Goal: Task Accomplishment & Management: Complete application form

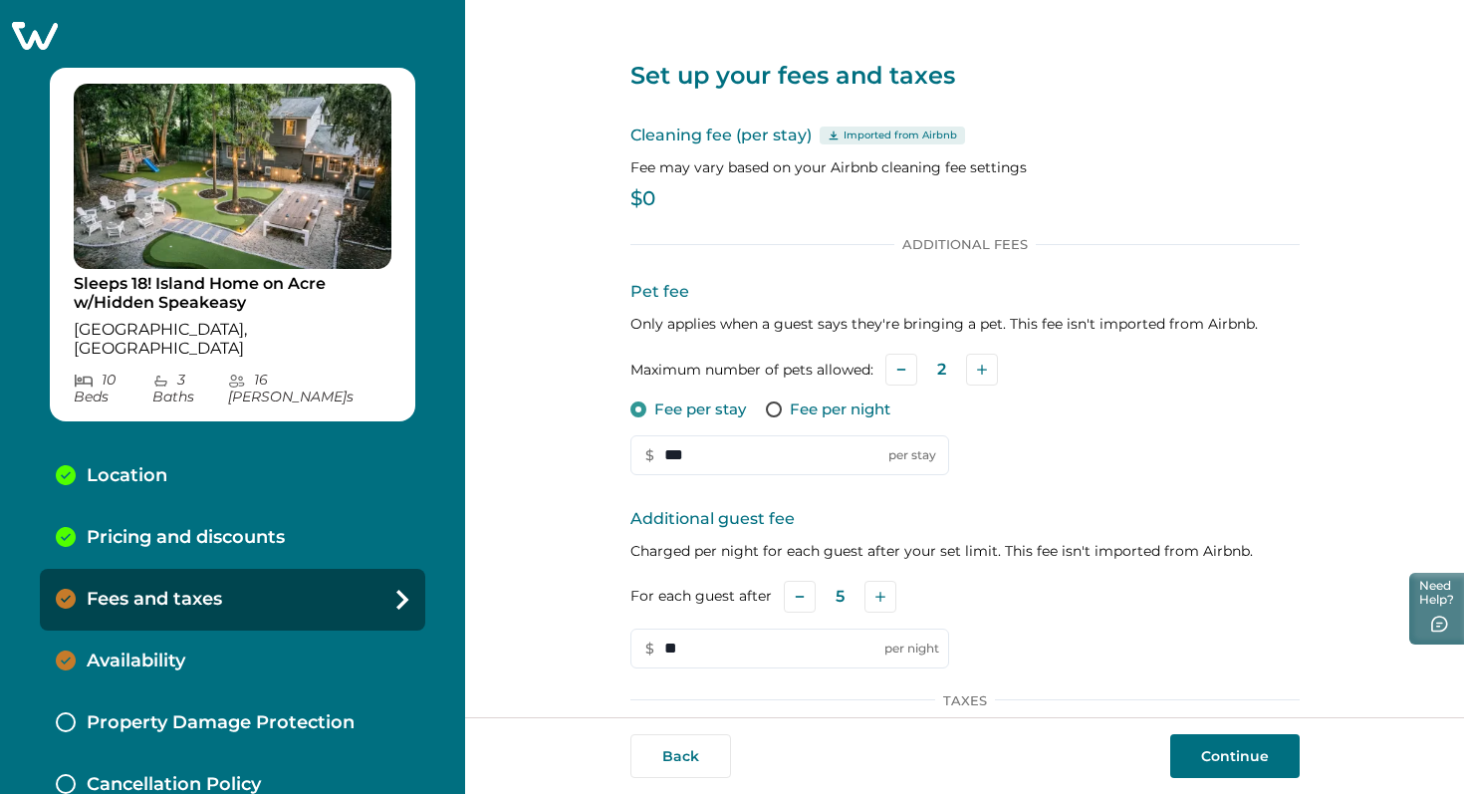
scroll to position [253, 0]
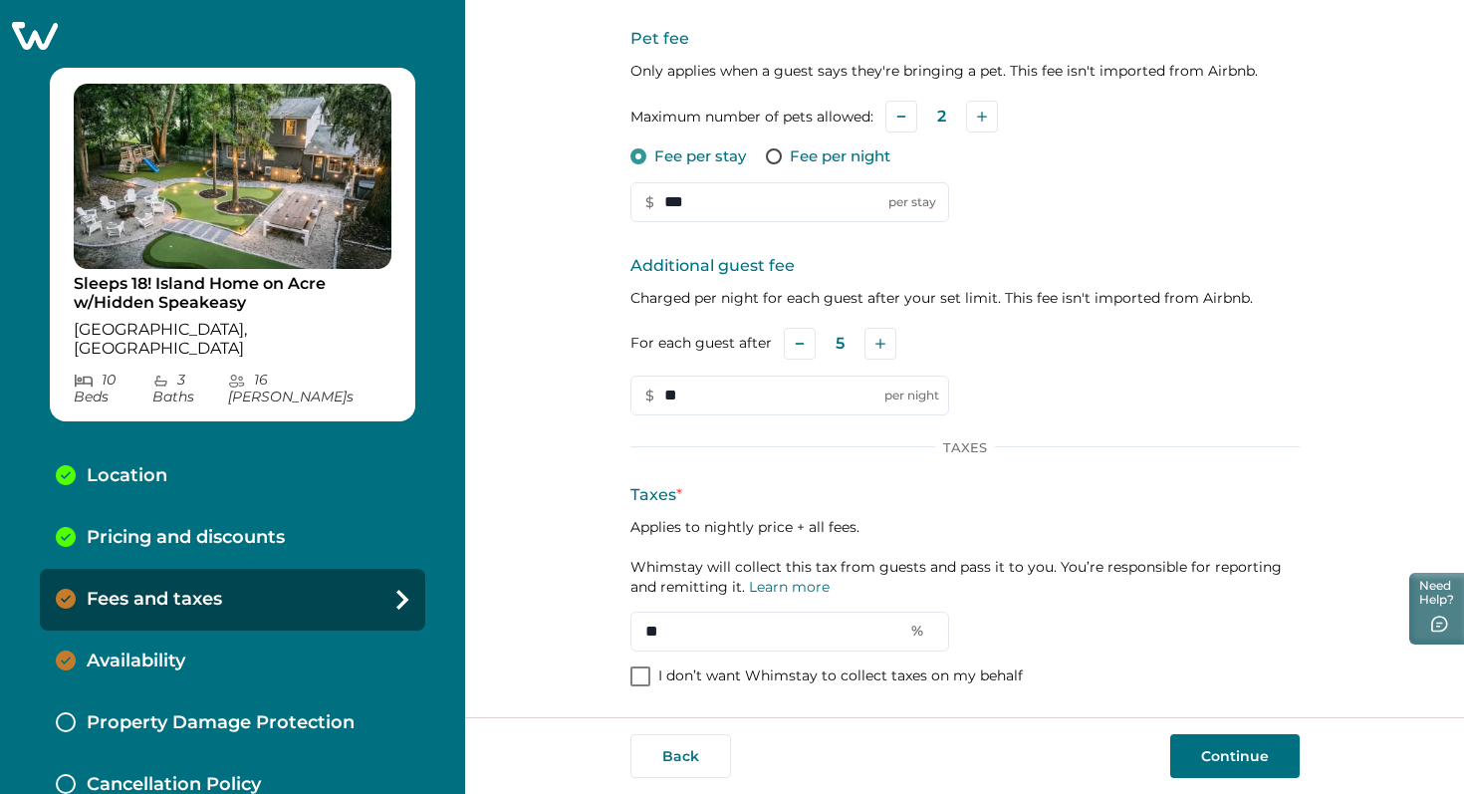
type input "**"
click at [1234, 761] on button "Continue" at bounding box center [1236, 756] width 130 height 44
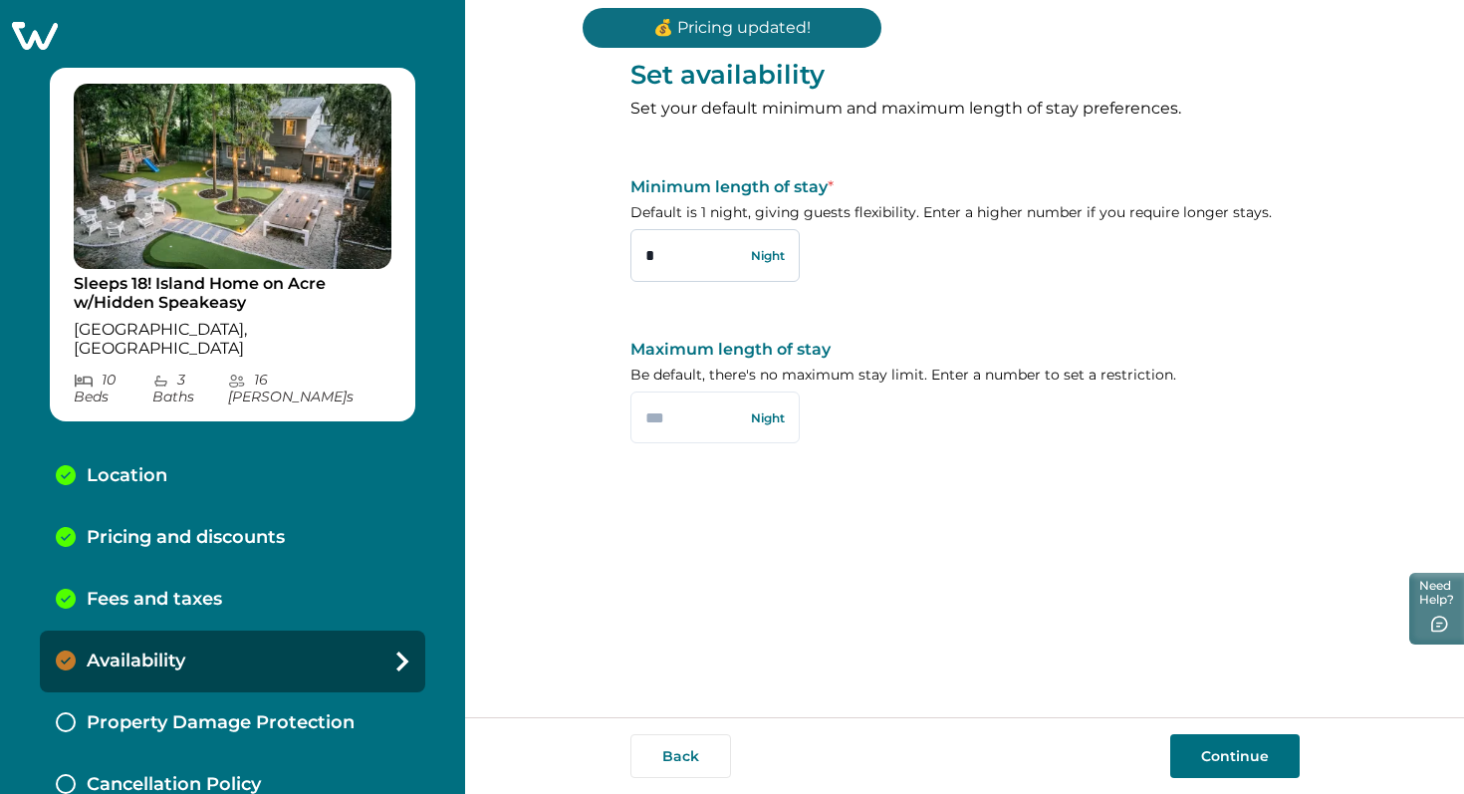
drag, startPoint x: 685, startPoint y: 269, endPoint x: 645, endPoint y: 266, distance: 41.0
click at [645, 266] on input "*" at bounding box center [715, 255] width 169 height 52
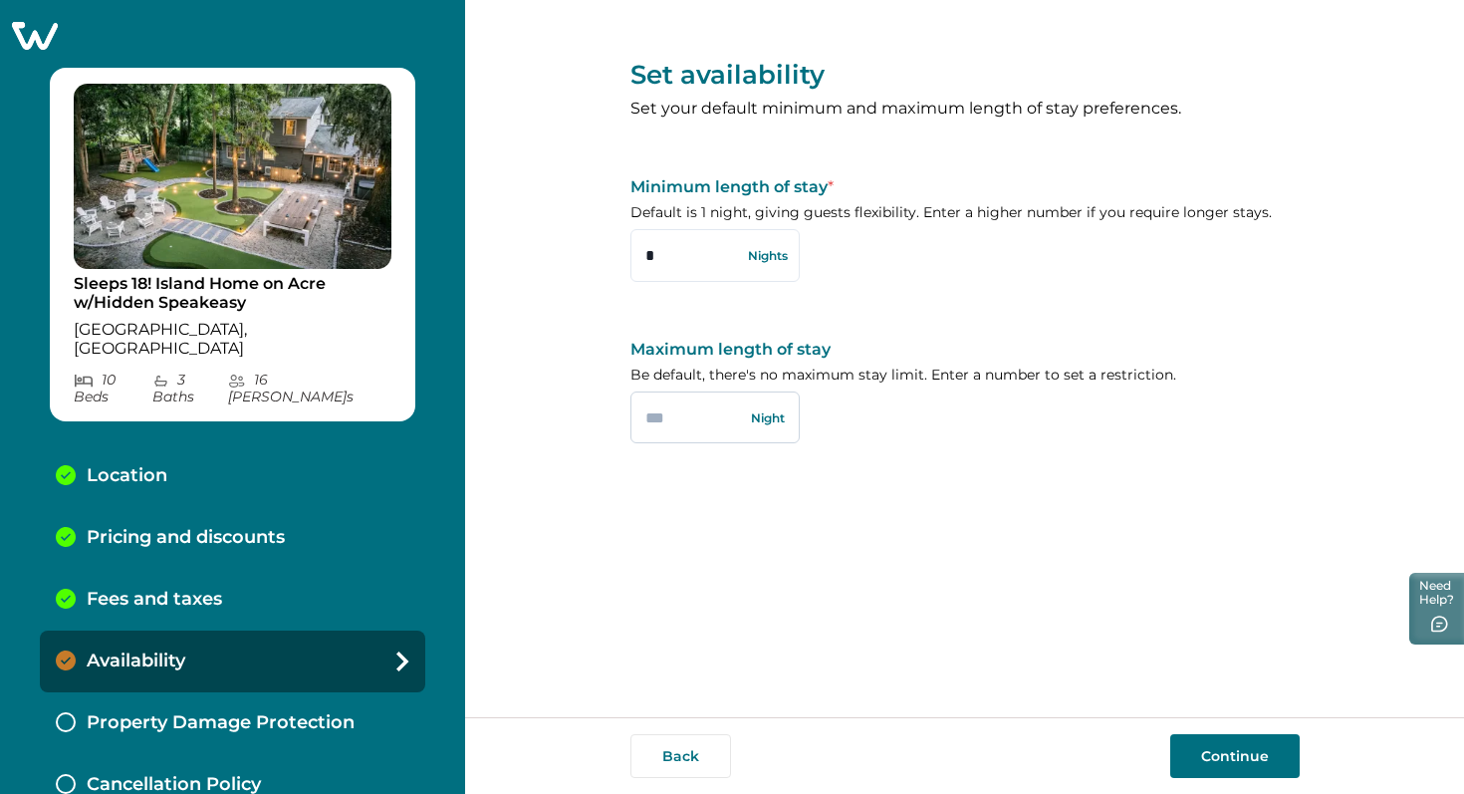
type input "*"
click at [687, 416] on input "text" at bounding box center [715, 418] width 169 height 52
type input "**"
click at [1240, 752] on button "Continue" at bounding box center [1236, 756] width 130 height 44
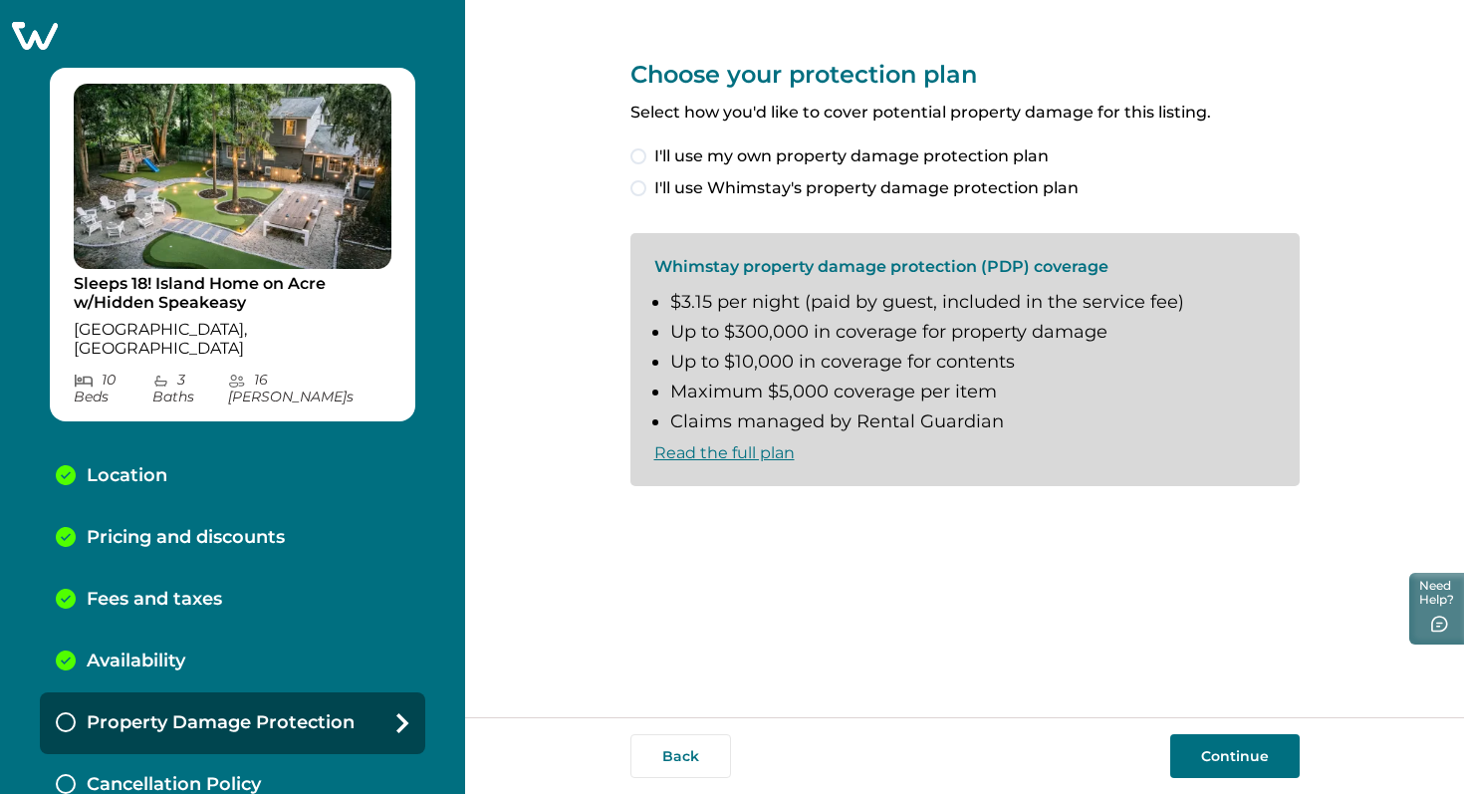
click at [642, 190] on span at bounding box center [639, 188] width 16 height 16
click at [634, 521] on span at bounding box center [639, 519] width 16 height 16
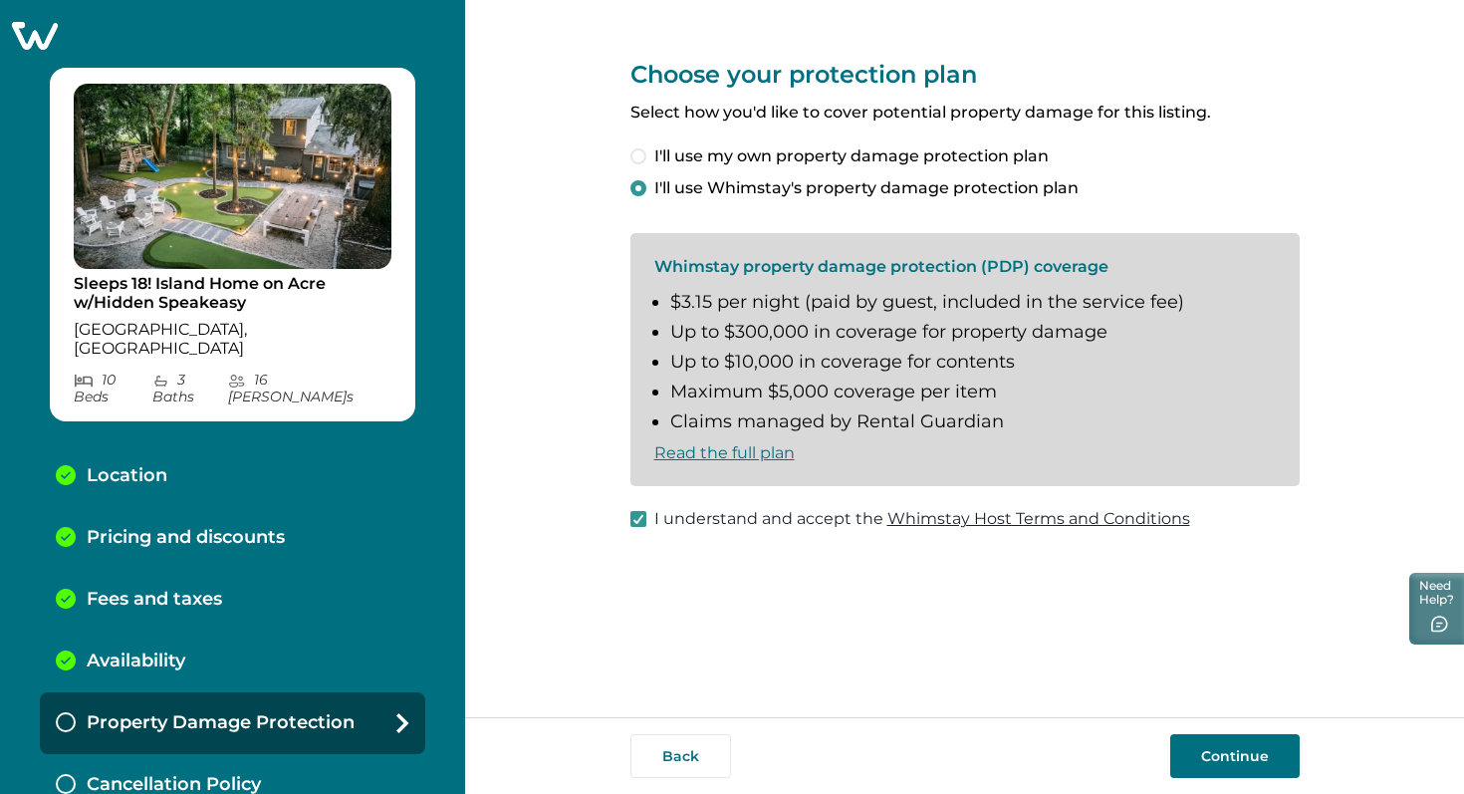
click at [1265, 760] on button "Continue" at bounding box center [1236, 756] width 130 height 44
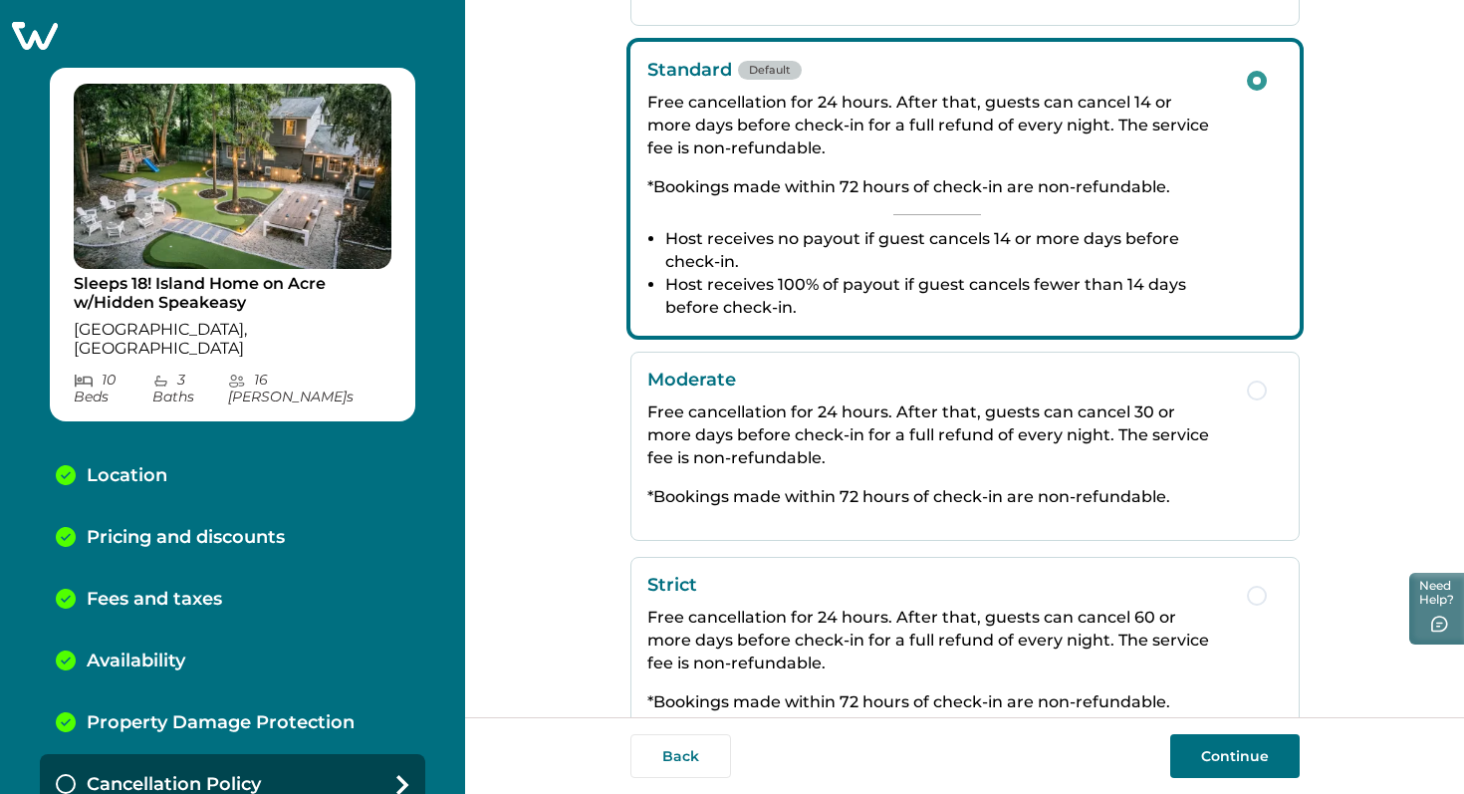
scroll to position [305, 0]
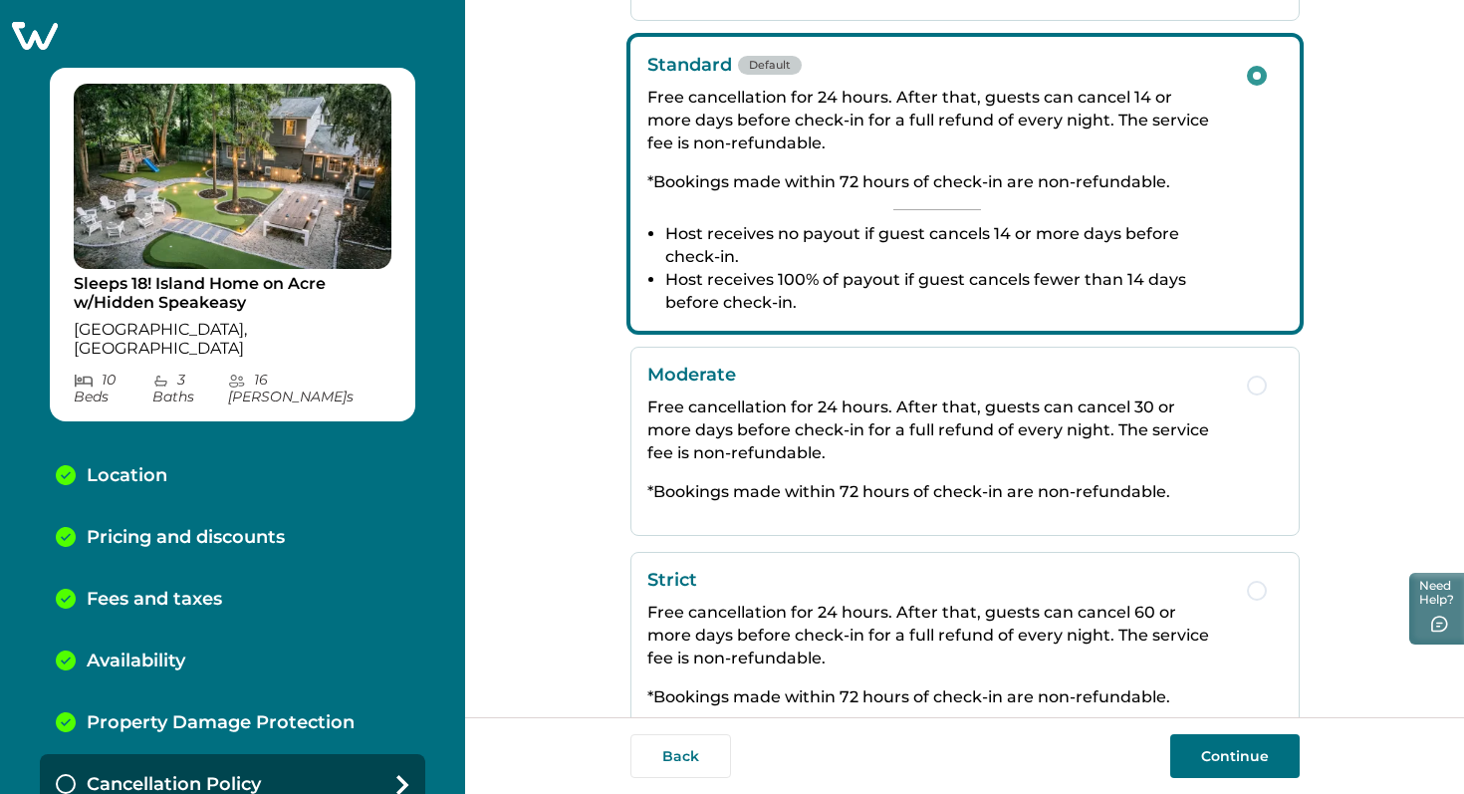
click at [1267, 763] on button "Continue" at bounding box center [1236, 756] width 130 height 44
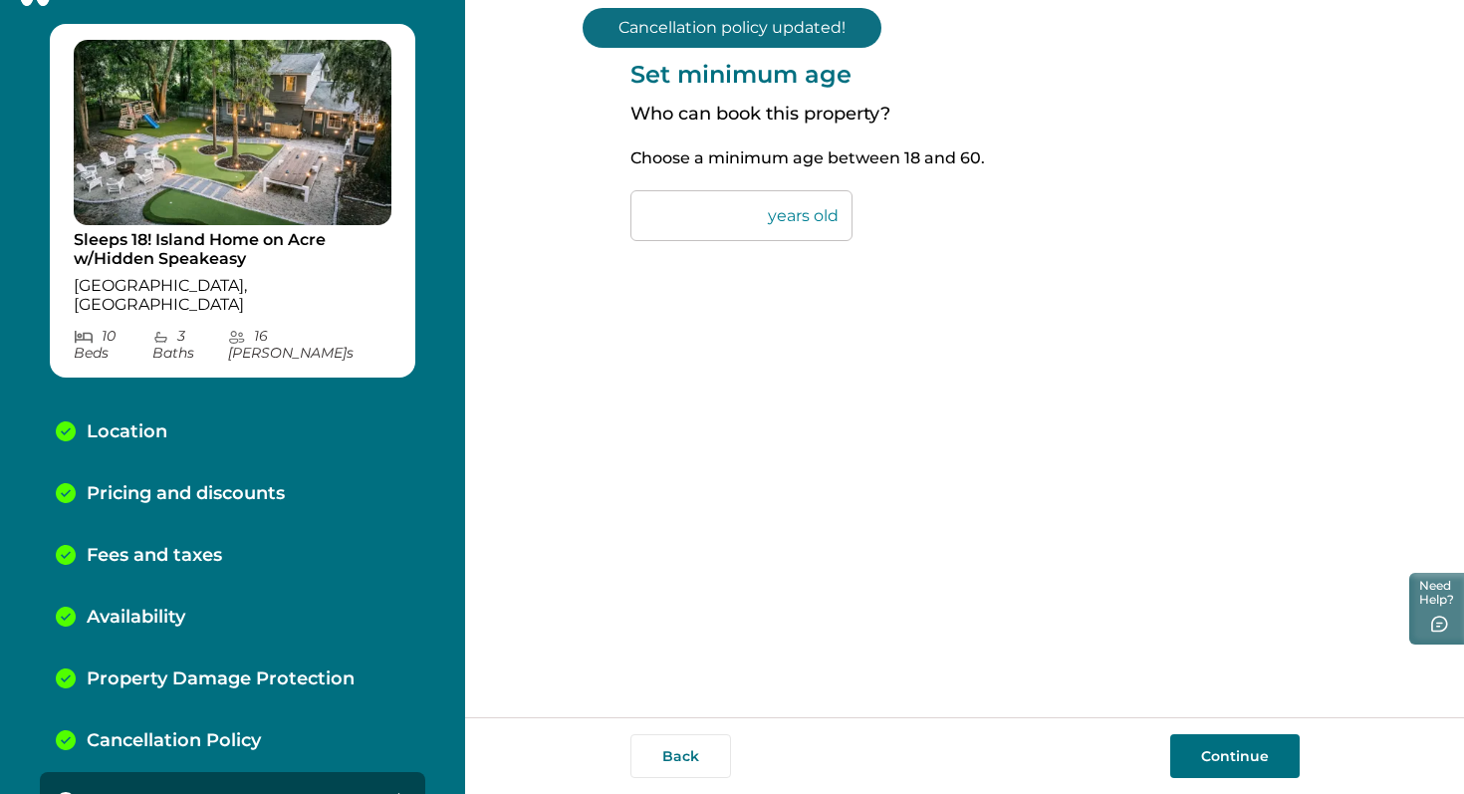
scroll to position [47, 0]
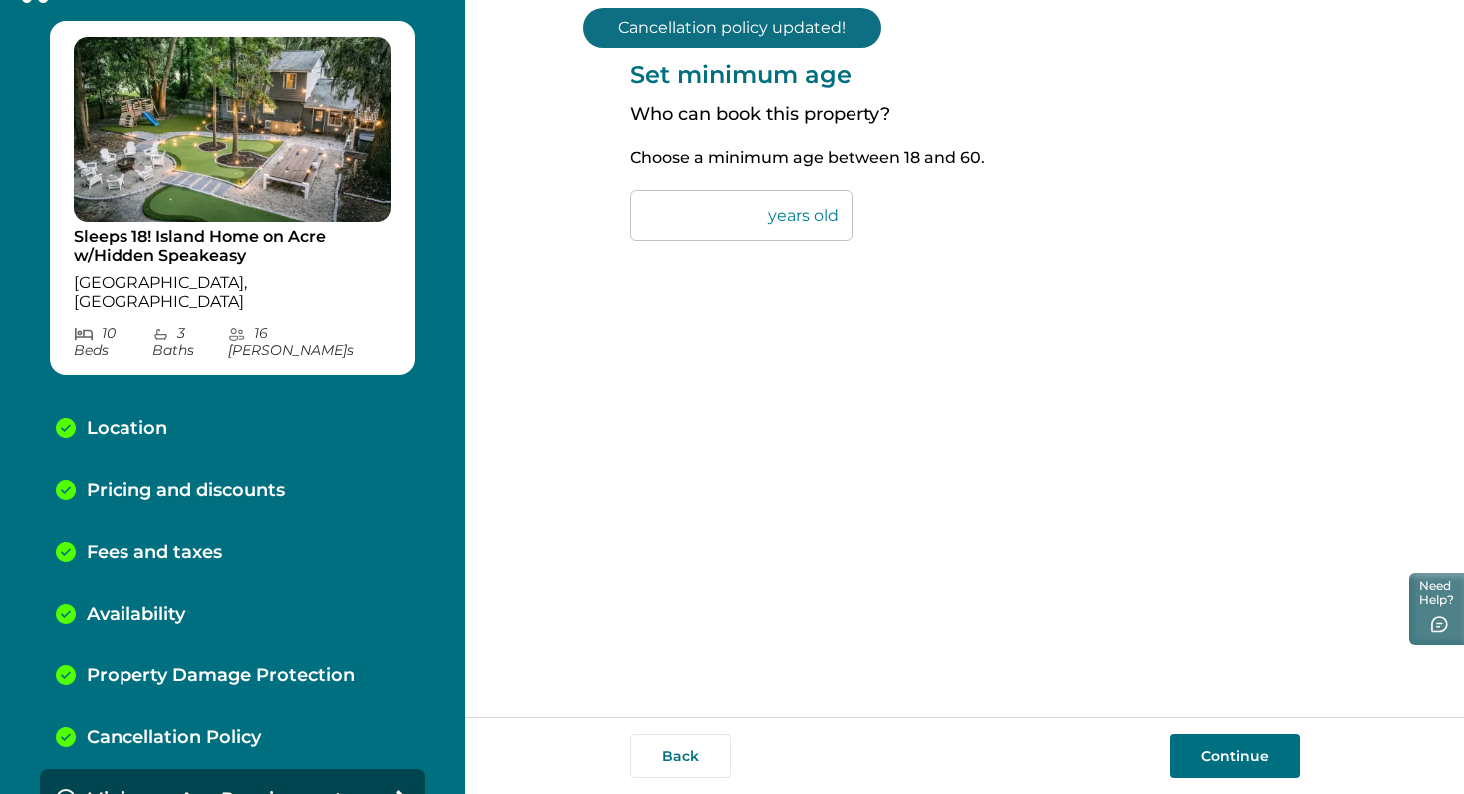
click at [1242, 751] on button "Continue" at bounding box center [1236, 756] width 130 height 44
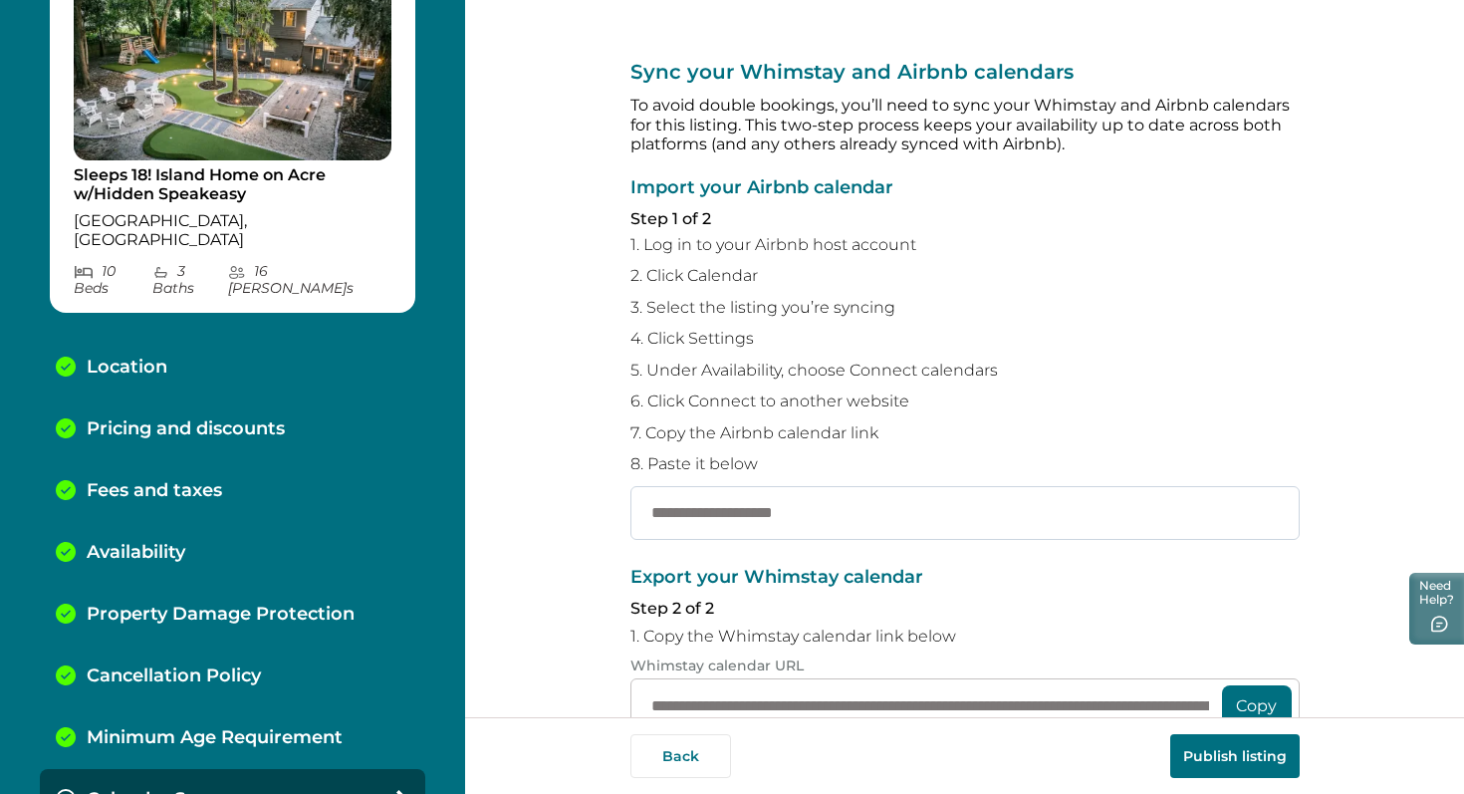
click at [823, 519] on input "text" at bounding box center [965, 513] width 669 height 54
paste input "**********"
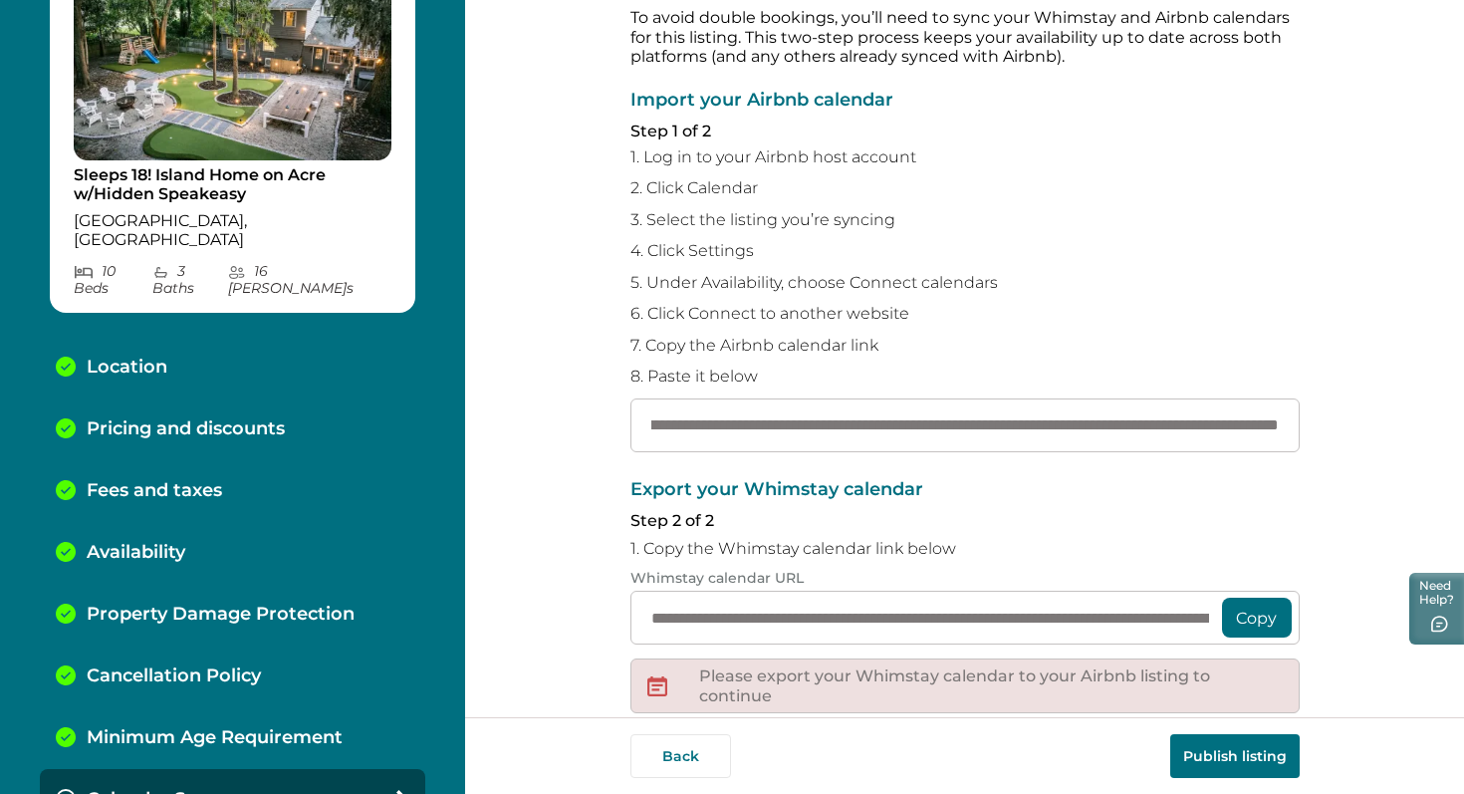
scroll to position [125, 0]
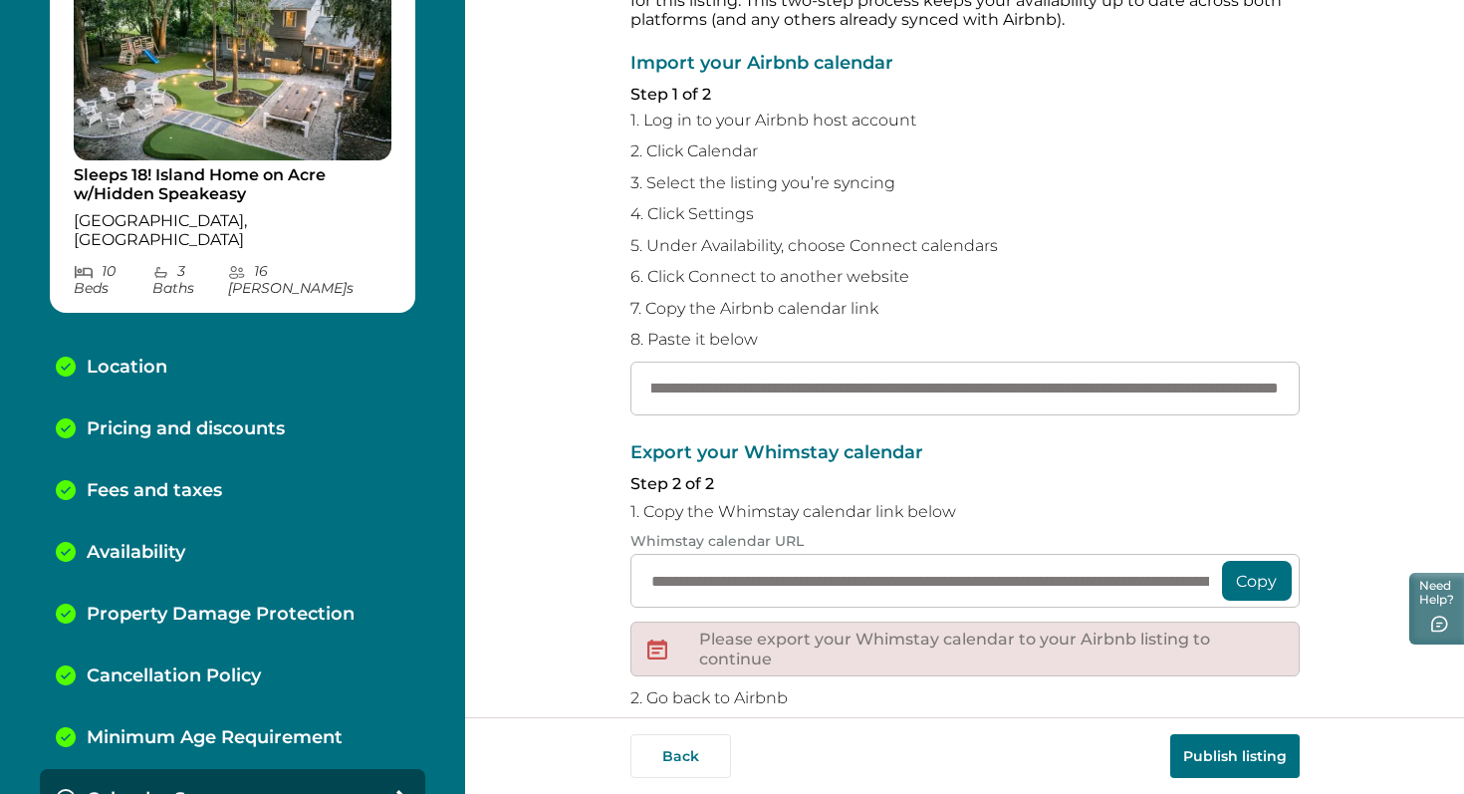
click at [1248, 580] on button "Copy" at bounding box center [1257, 581] width 70 height 40
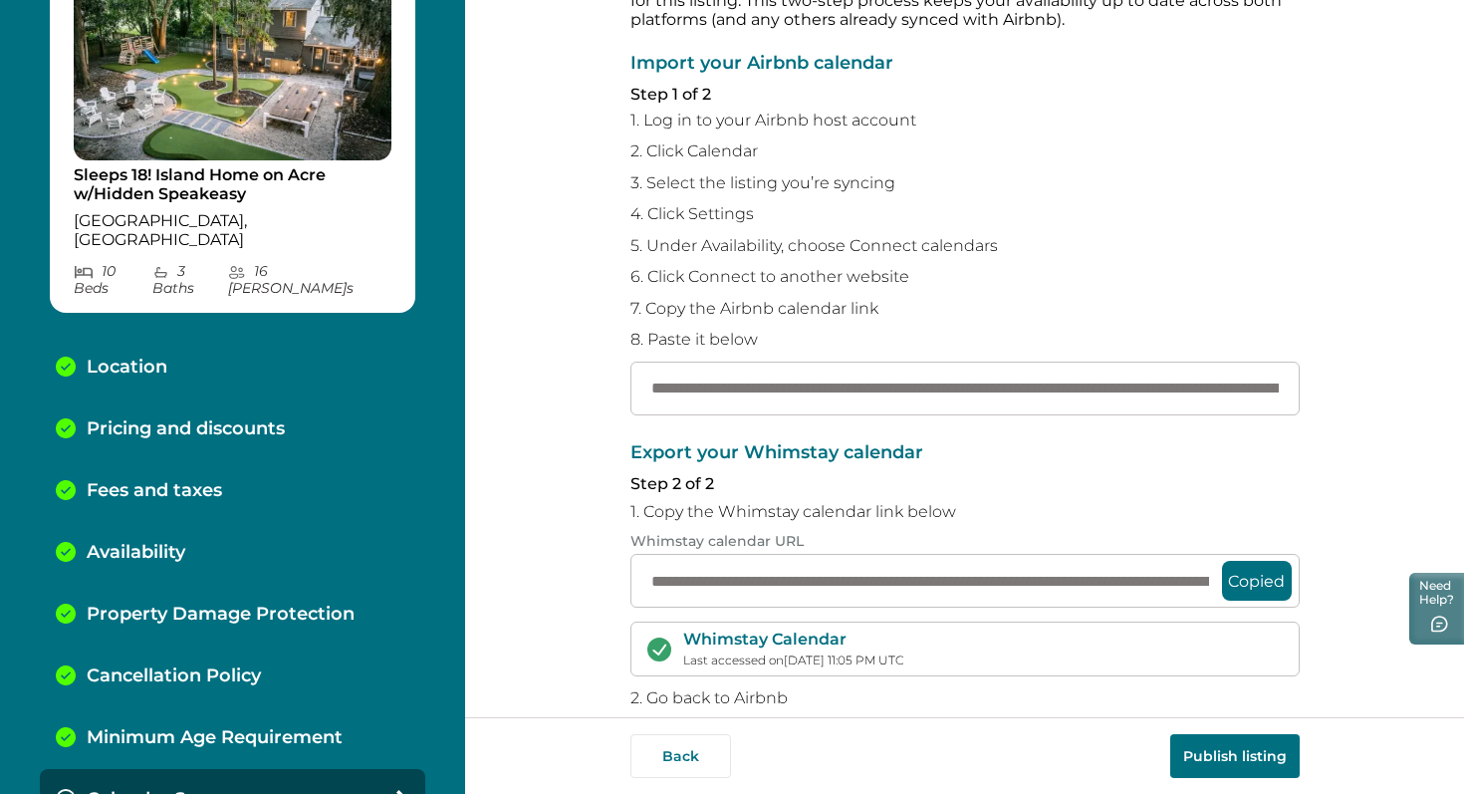
scroll to position [280, 0]
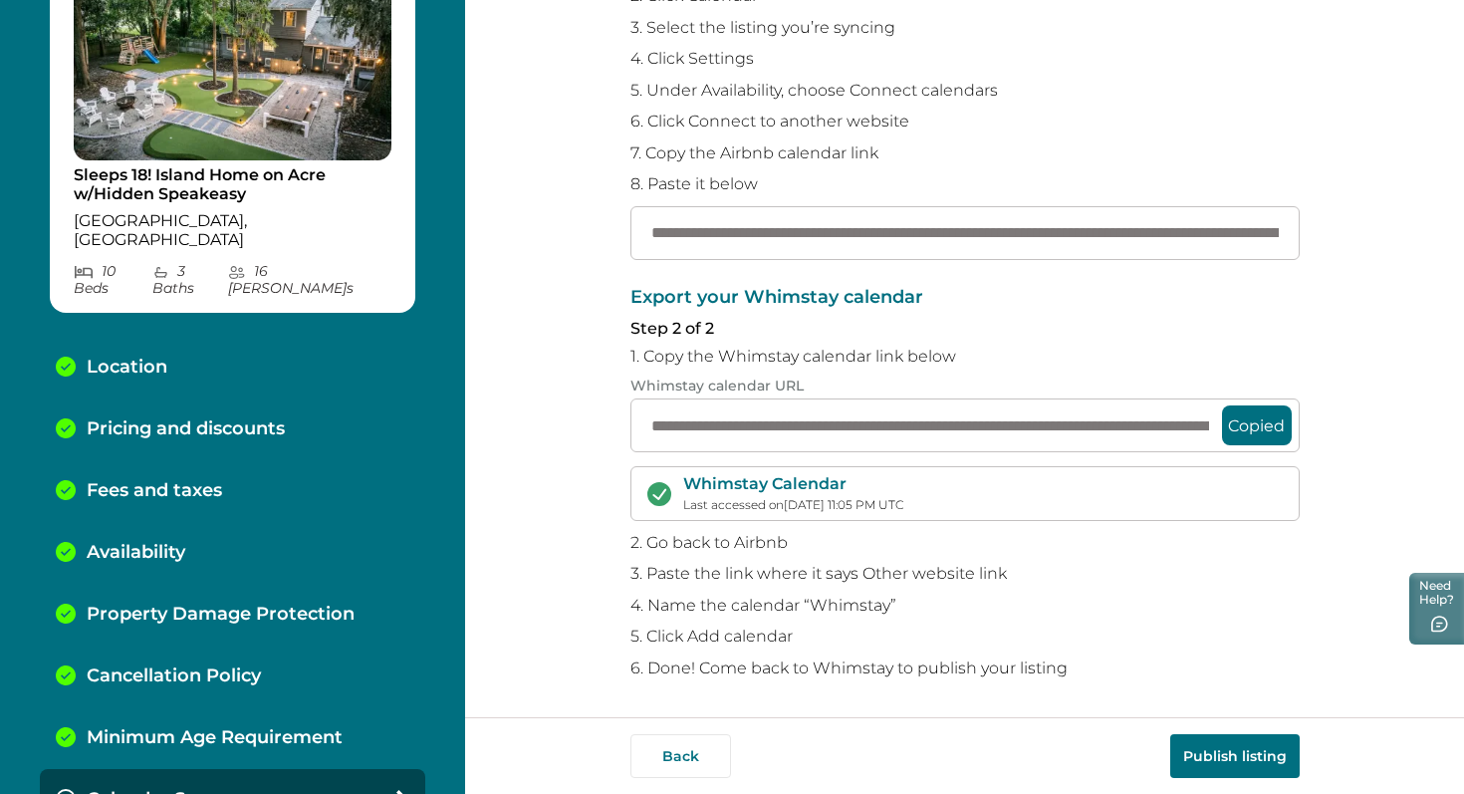
click at [1215, 763] on button "Publish listing" at bounding box center [1236, 756] width 130 height 44
click at [830, 240] on input "**********" at bounding box center [965, 233] width 669 height 54
paste input "text"
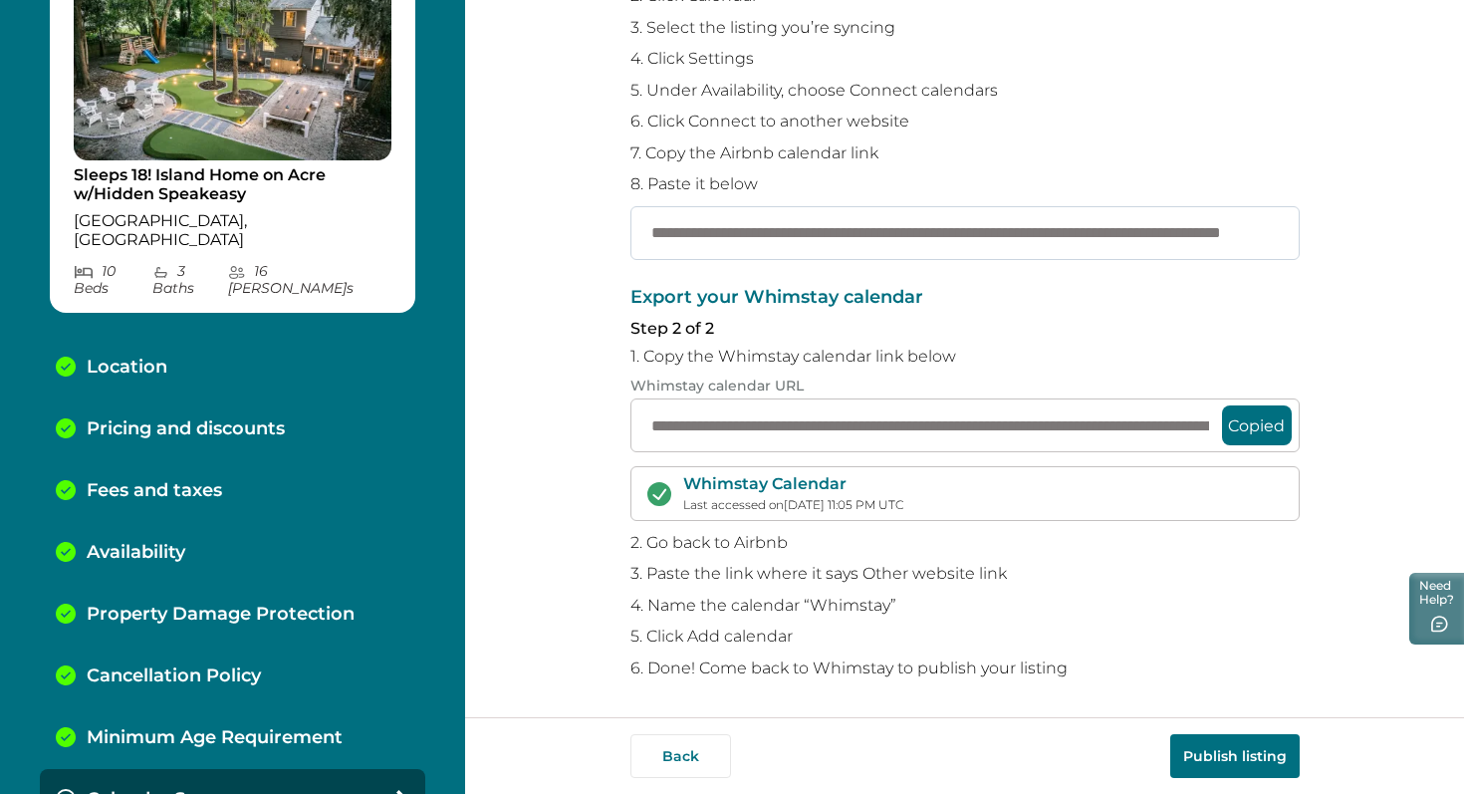
scroll to position [0, 208]
type input "**********"
click at [1245, 754] on button "Publish listing" at bounding box center [1236, 756] width 130 height 44
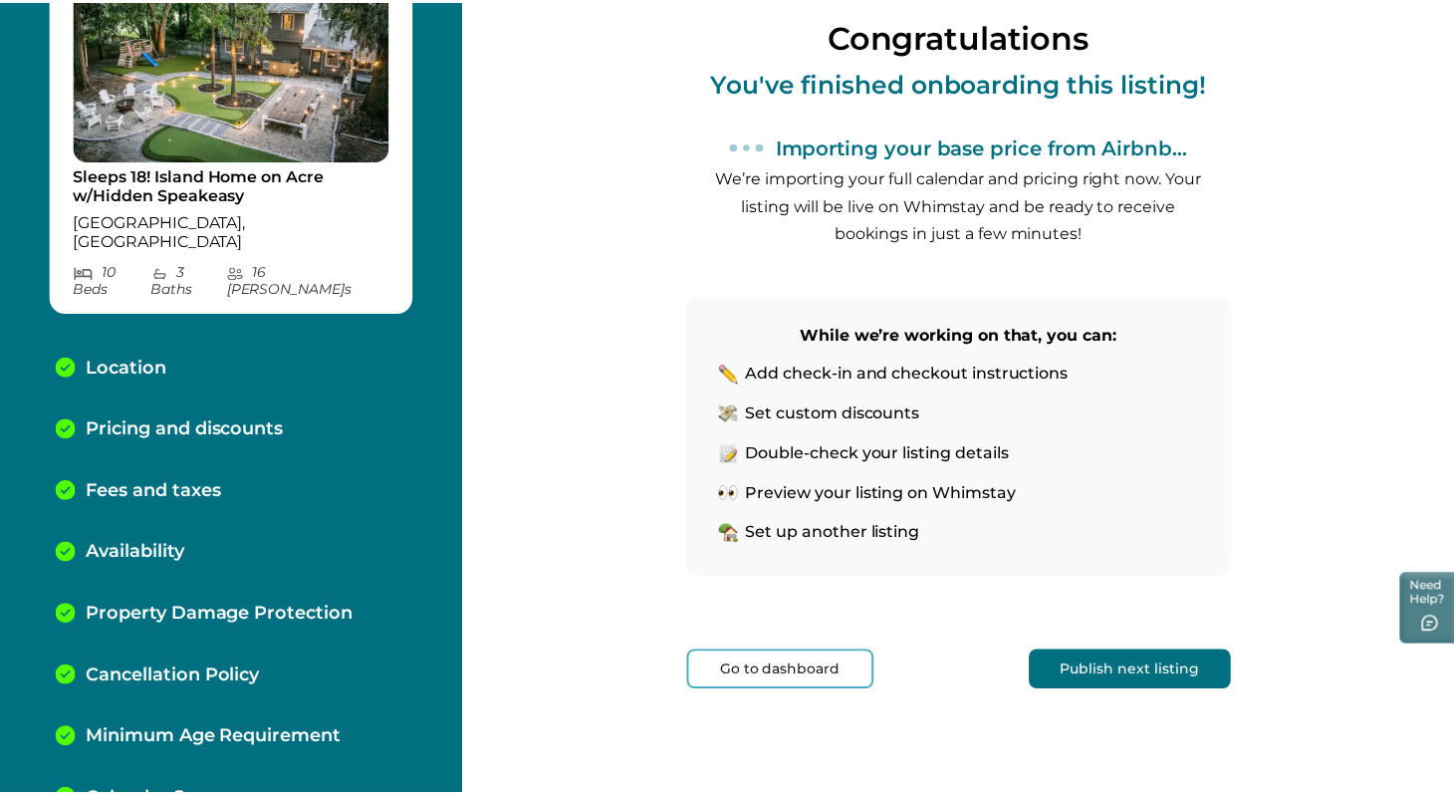
scroll to position [172, 0]
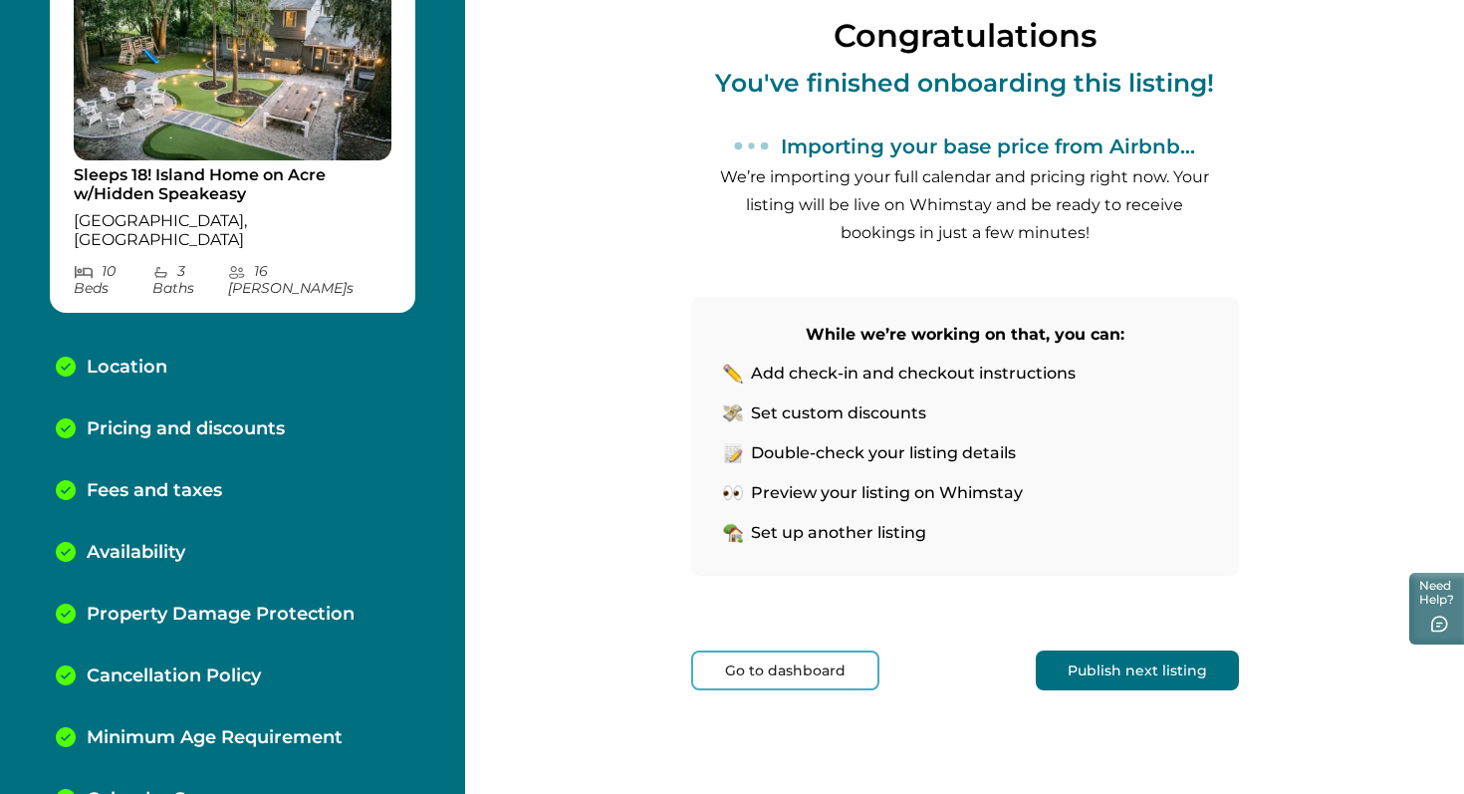
click at [807, 676] on button "Go to dashboard" at bounding box center [785, 671] width 188 height 40
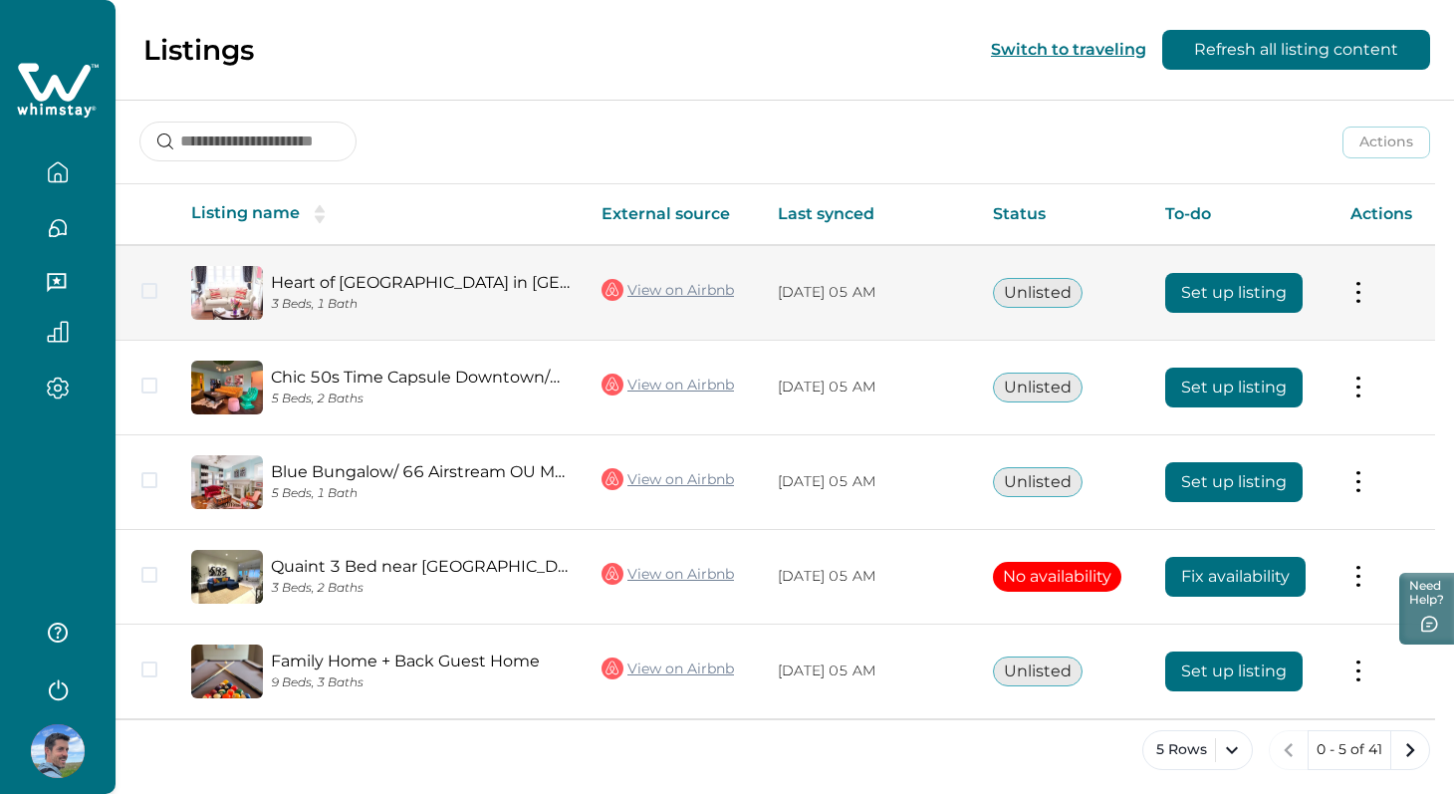
scroll to position [260, 0]
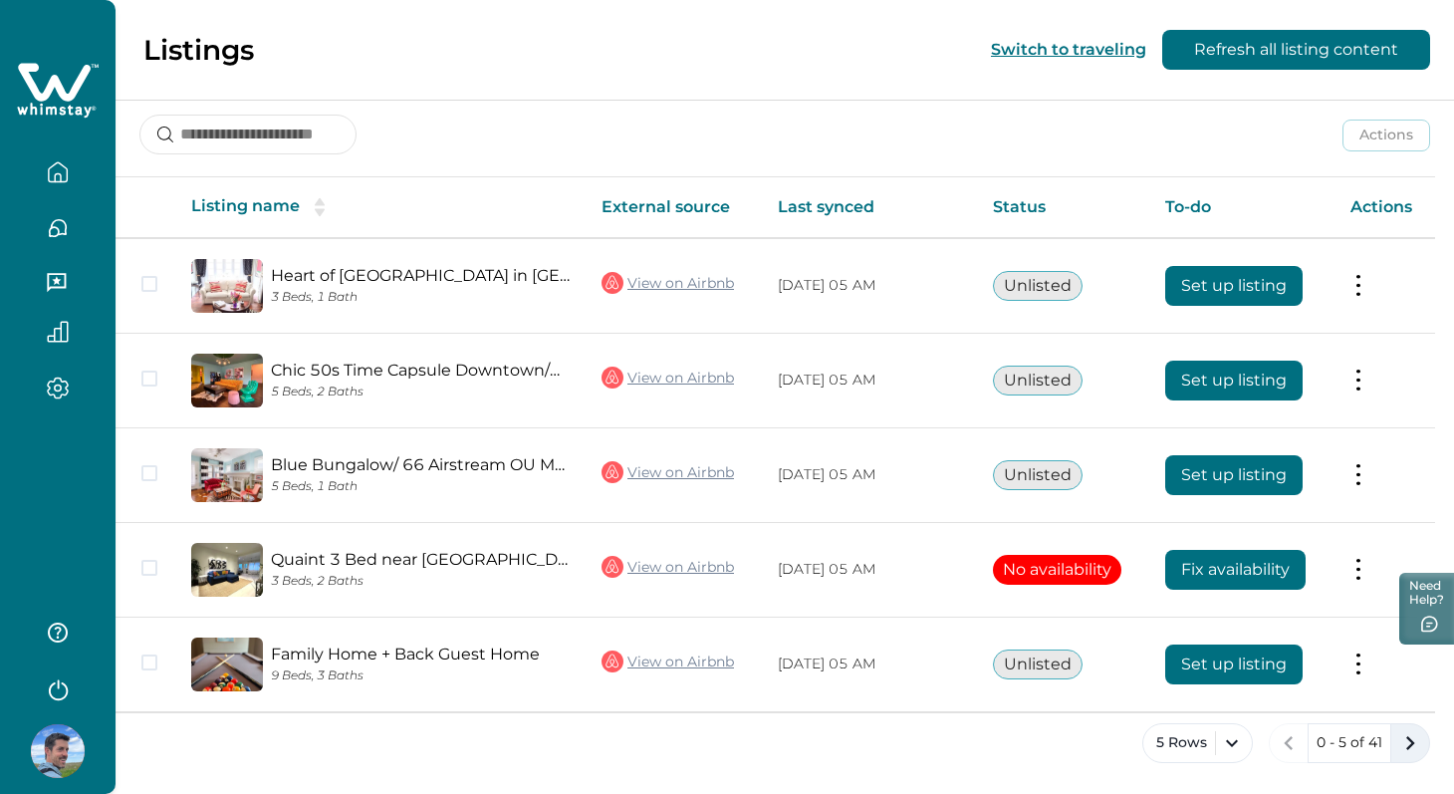
click at [1409, 740] on icon "next page" at bounding box center [1411, 743] width 28 height 28
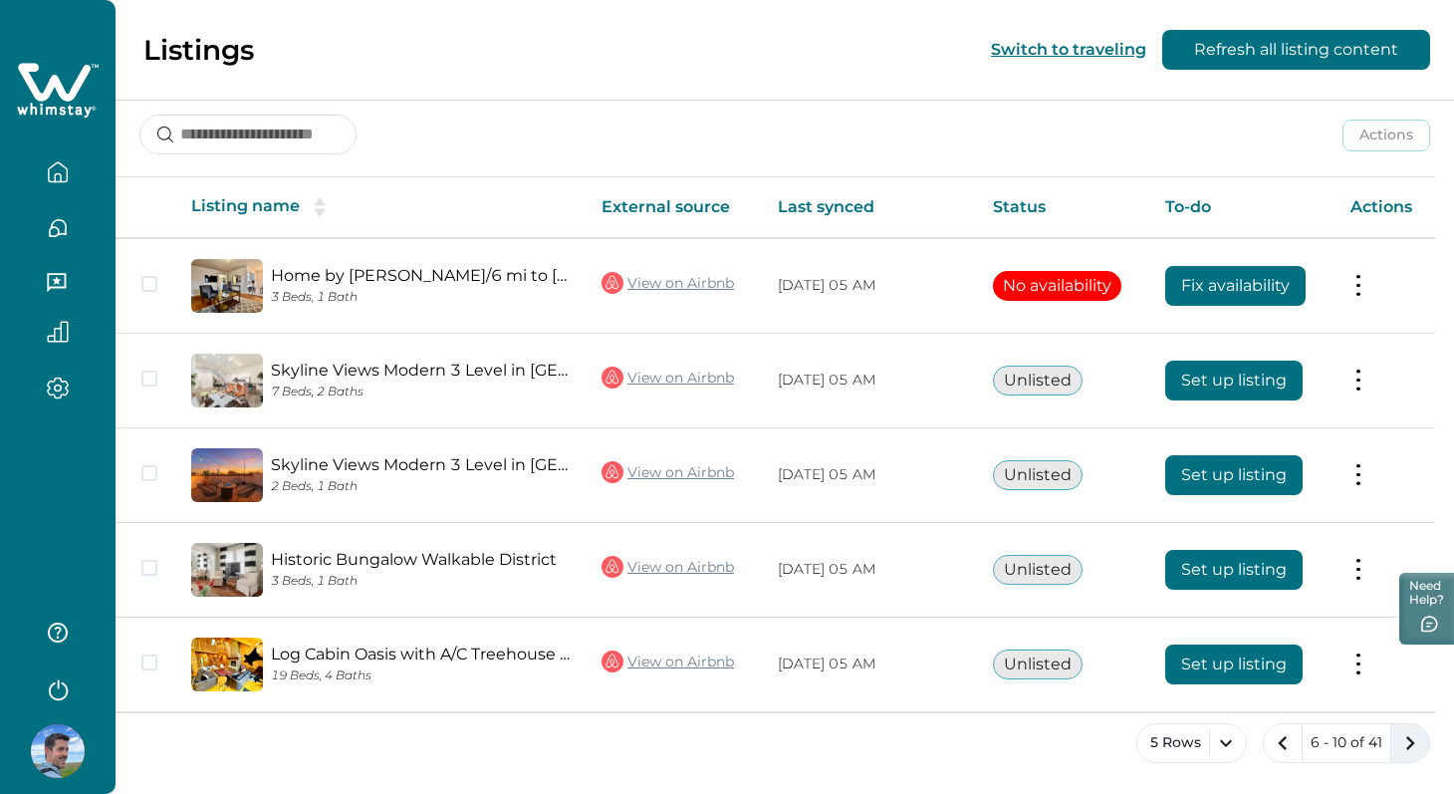
click at [1409, 740] on icon "next page" at bounding box center [1411, 743] width 28 height 28
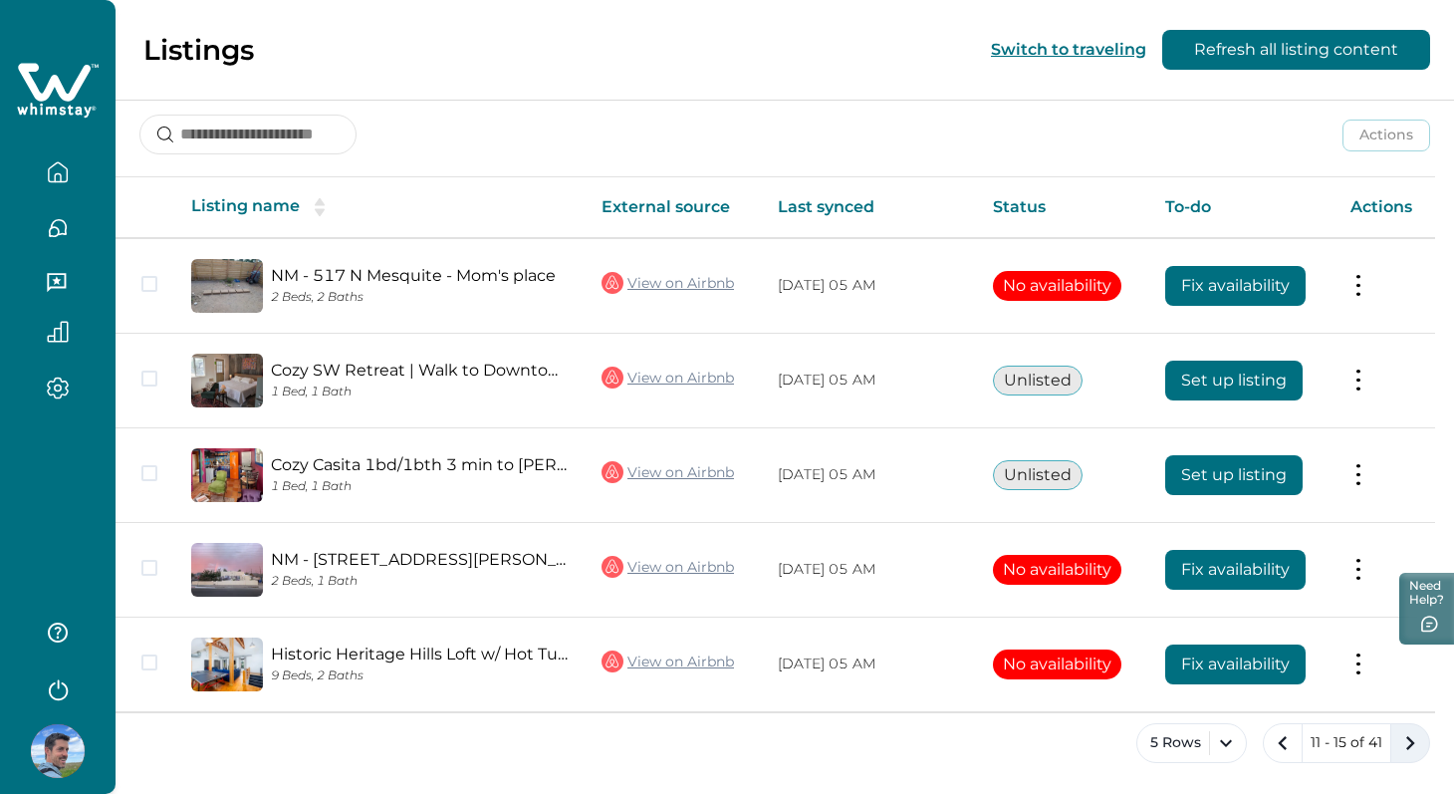
click at [1409, 740] on icon "next page" at bounding box center [1411, 743] width 28 height 28
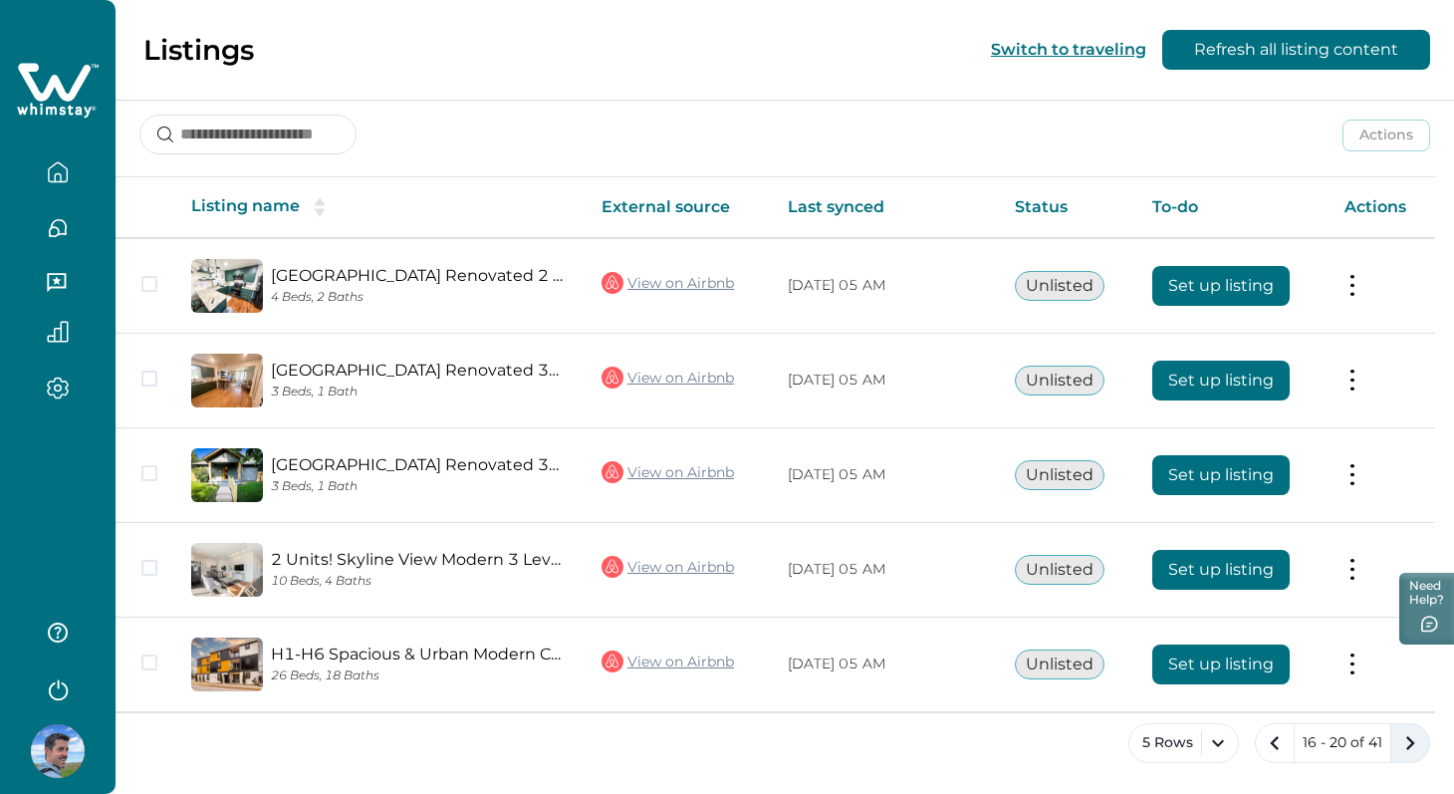
click at [1409, 740] on icon "next page" at bounding box center [1411, 743] width 28 height 28
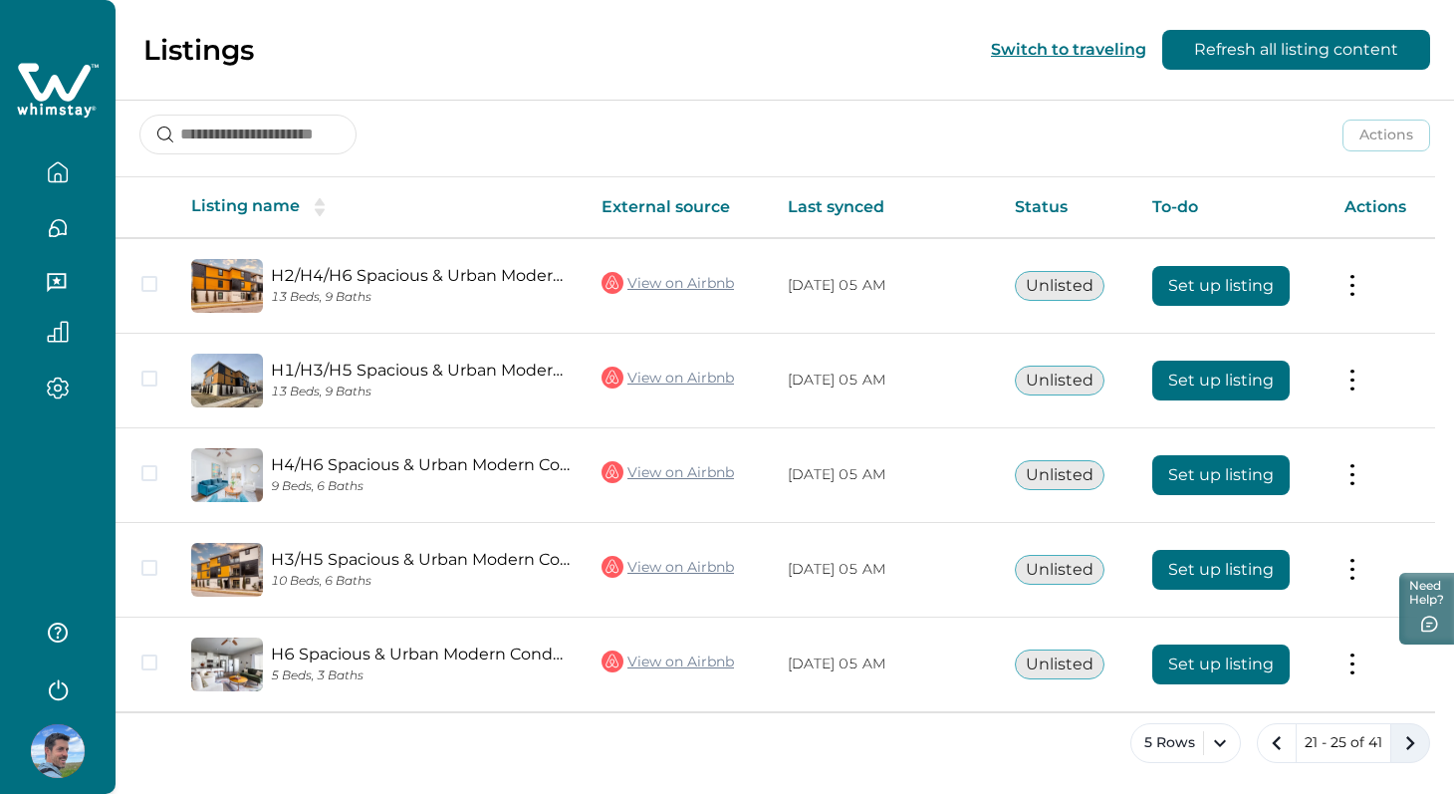
click at [1409, 740] on icon "next page" at bounding box center [1411, 743] width 28 height 28
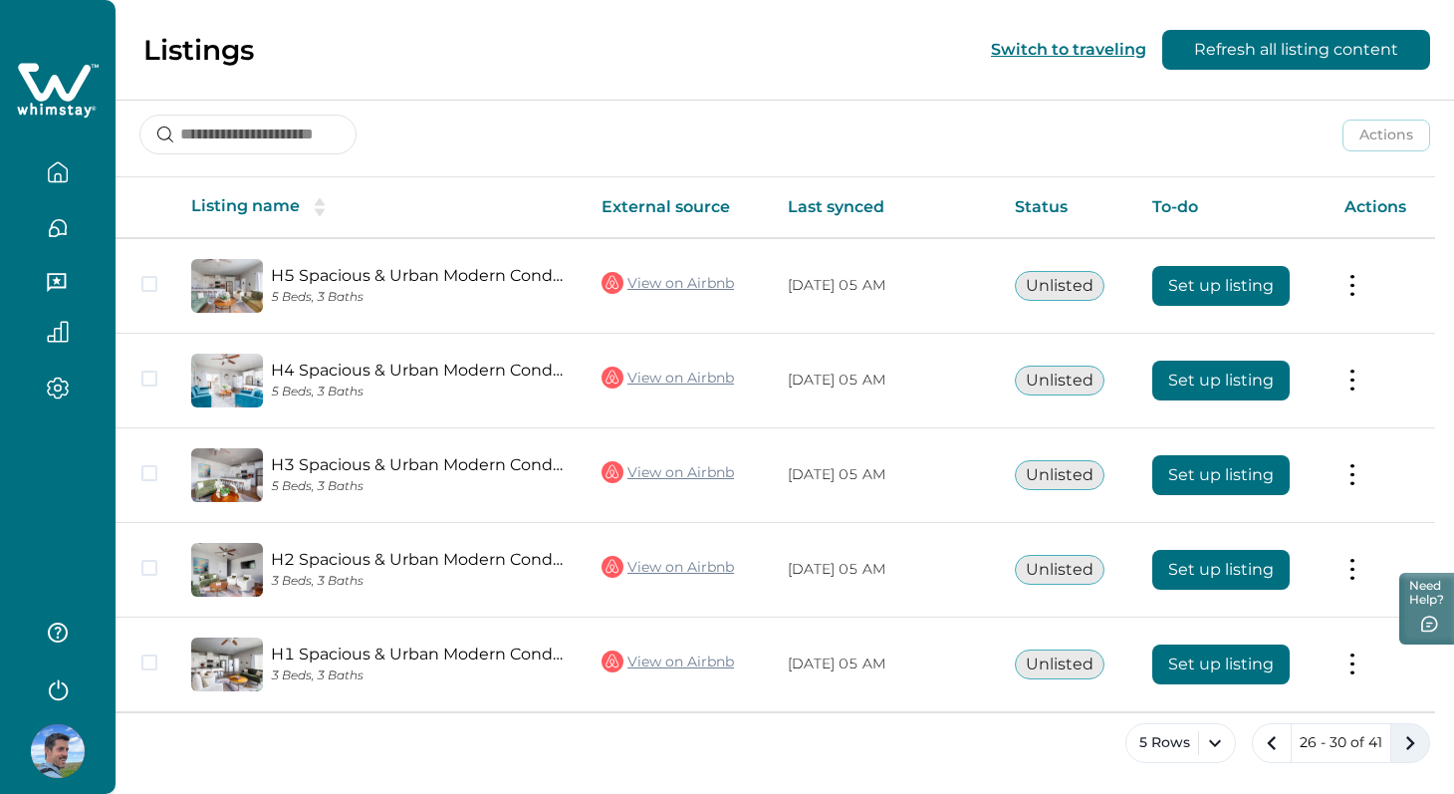
click at [1409, 740] on icon "next page" at bounding box center [1411, 743] width 28 height 28
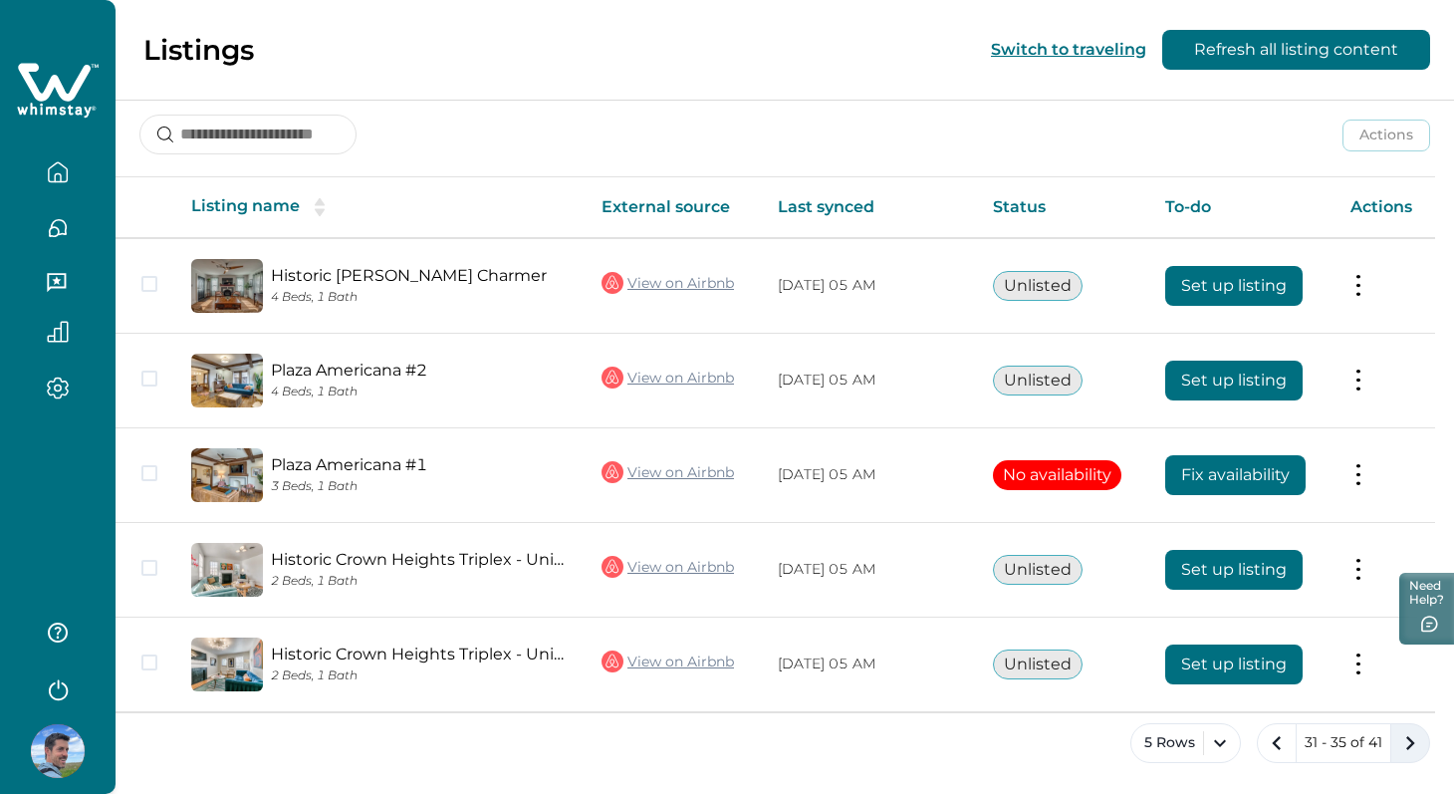
click at [1409, 740] on icon "next page" at bounding box center [1411, 743] width 28 height 28
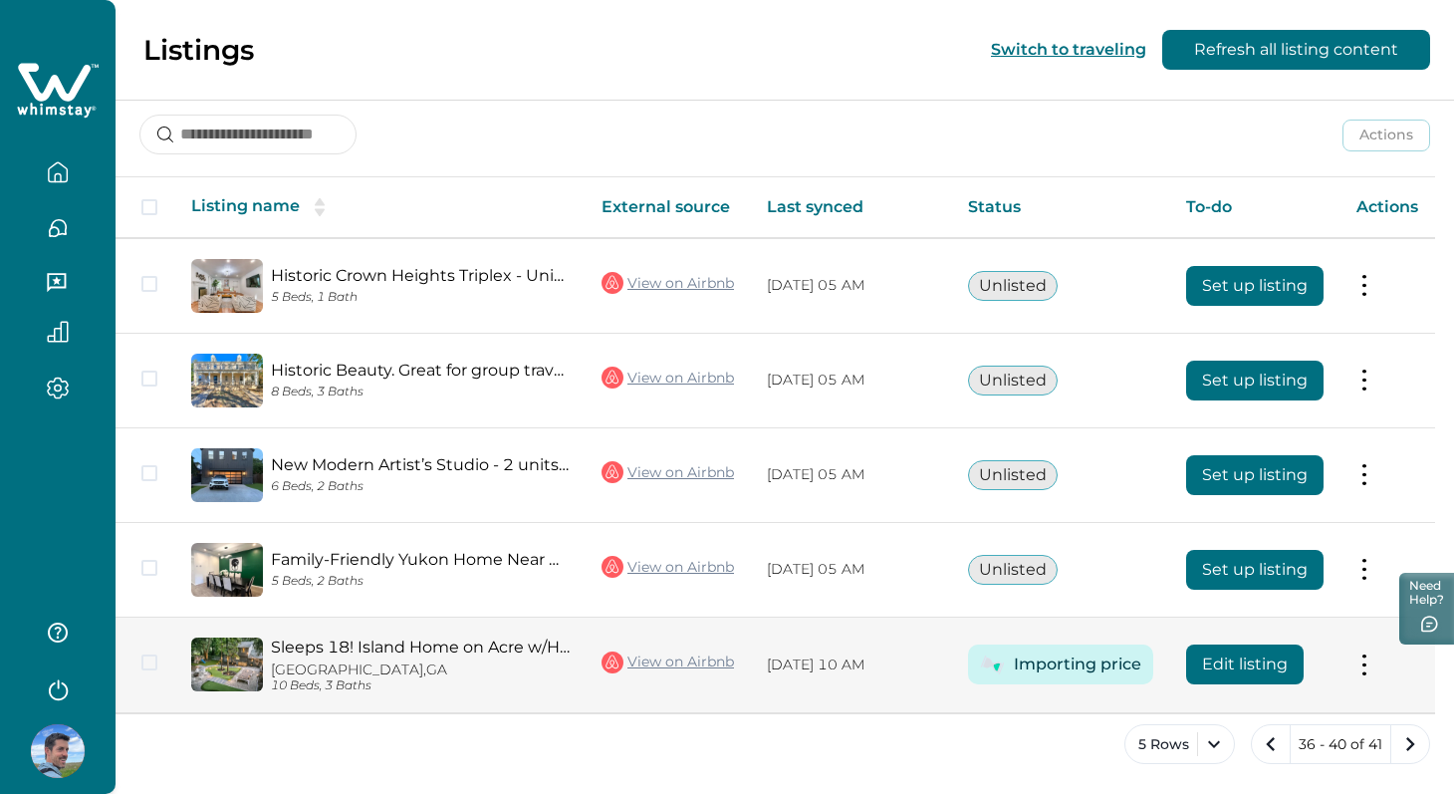
click at [1373, 675] on button at bounding box center [1365, 664] width 16 height 21
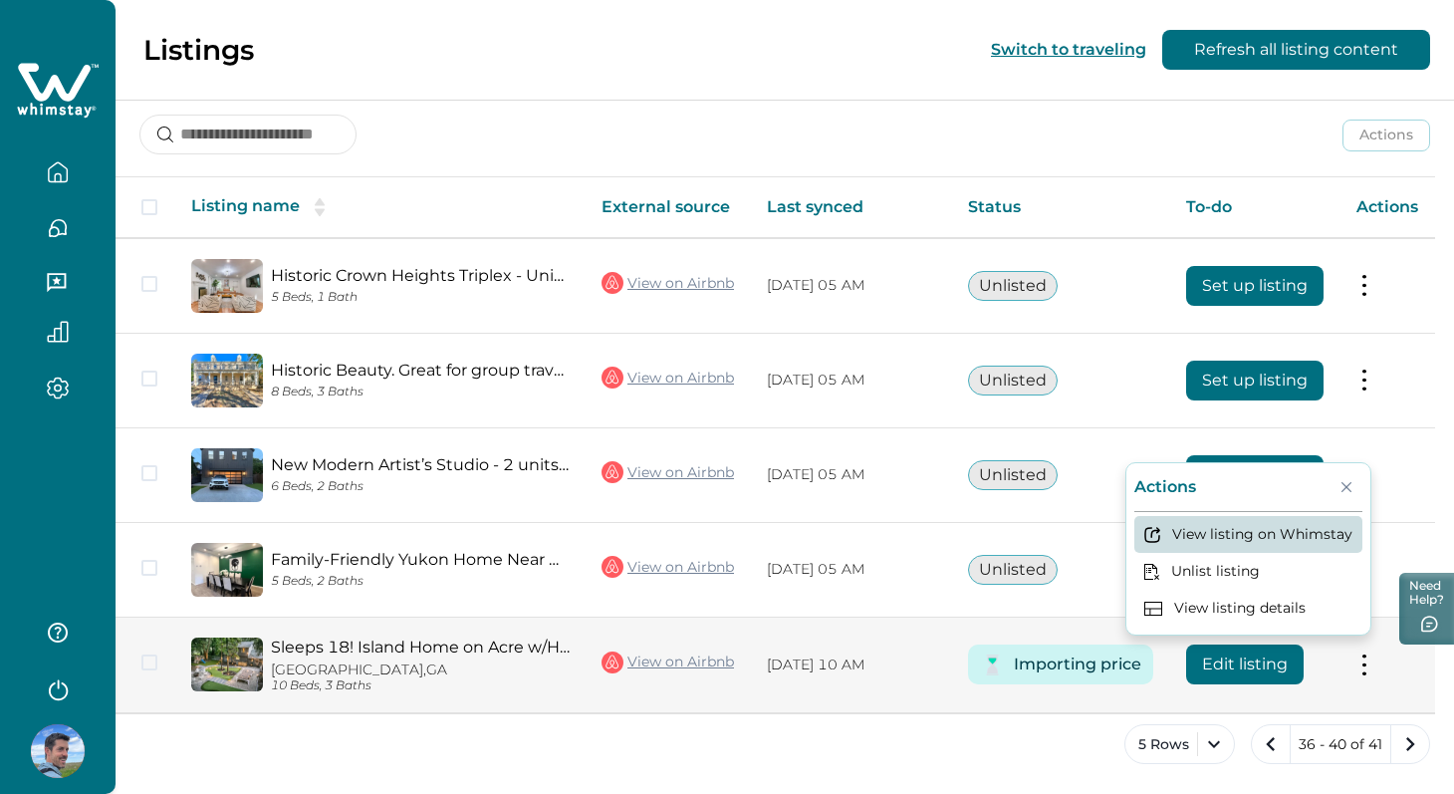
click at [1238, 550] on button "View listing on Whimstay" at bounding box center [1249, 534] width 228 height 37
